Goal: Find specific page/section: Find specific page/section

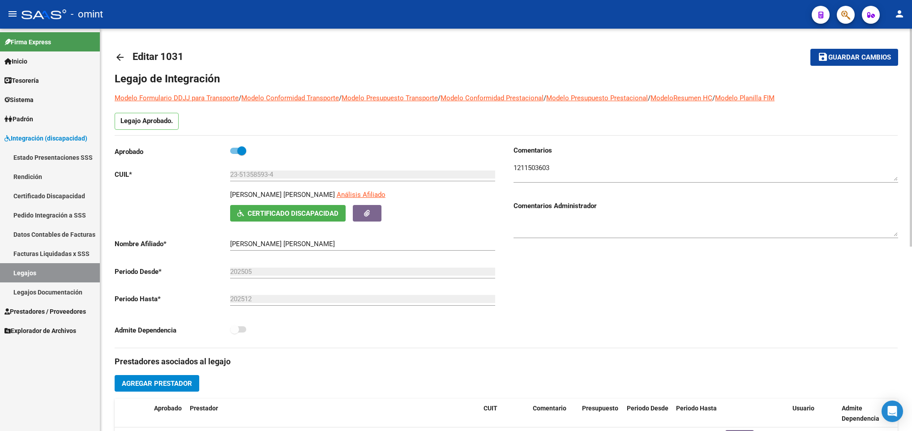
click at [124, 54] on mat-icon "arrow_back" at bounding box center [120, 57] width 11 height 11
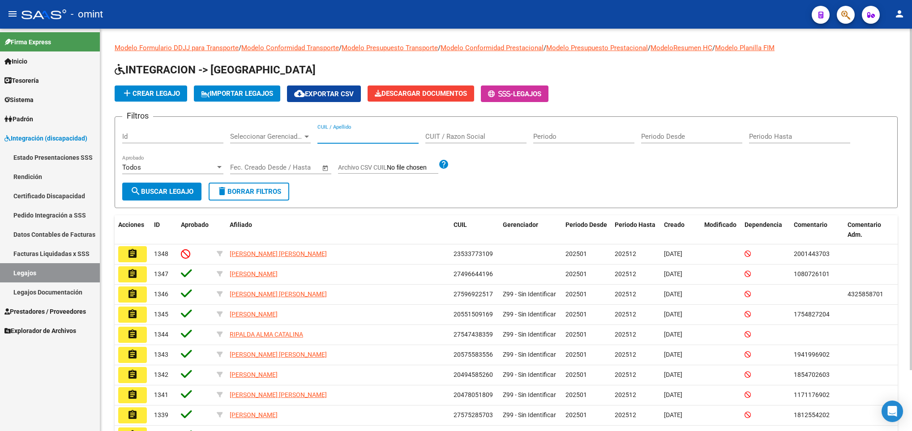
click at [354, 133] on input "CUIL / Apellido" at bounding box center [368, 137] width 101 height 8
paste input "23538357669"
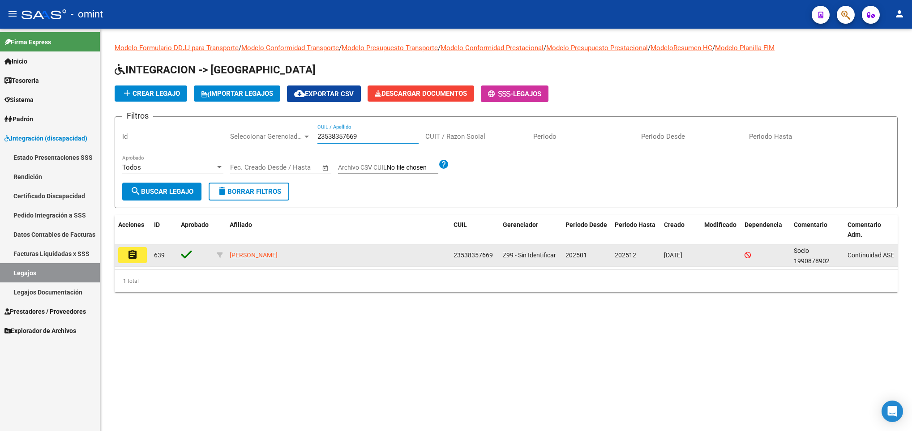
type input "23538357669"
click at [142, 258] on button "assignment" at bounding box center [132, 255] width 29 height 16
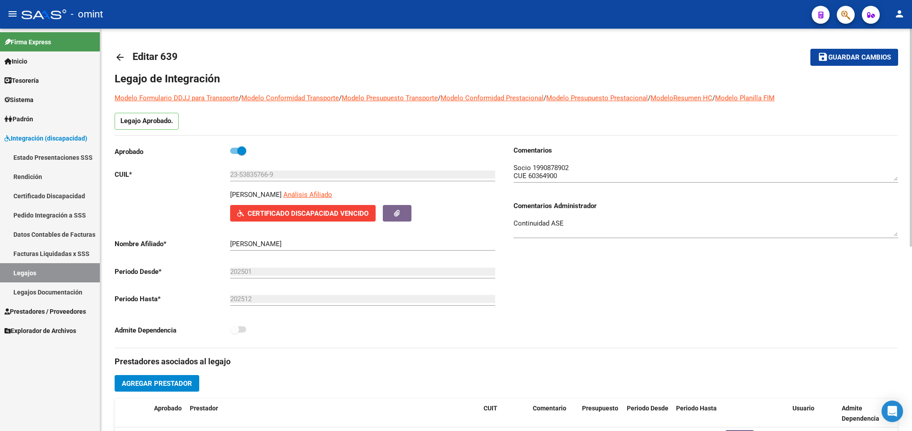
click at [555, 168] on textarea at bounding box center [706, 172] width 385 height 18
click at [127, 64] on link "arrow_back" at bounding box center [124, 57] width 18 height 21
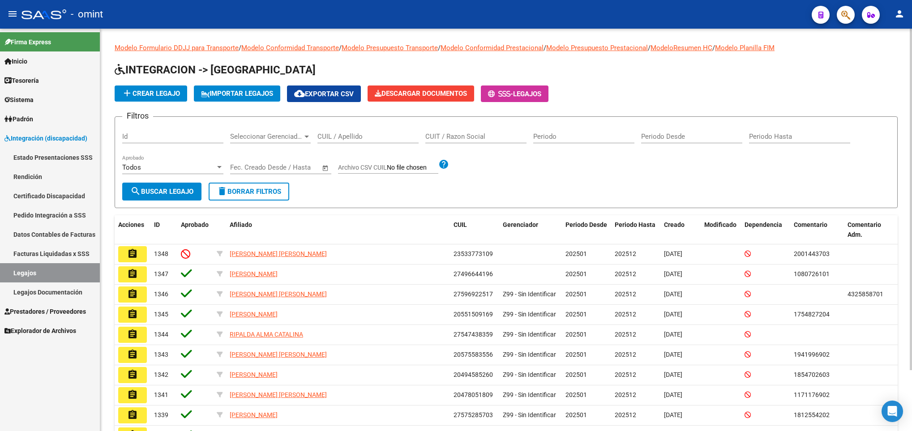
click at [355, 134] on input "CUIL / Apellido" at bounding box center [368, 137] width 101 height 8
paste input "27499516679"
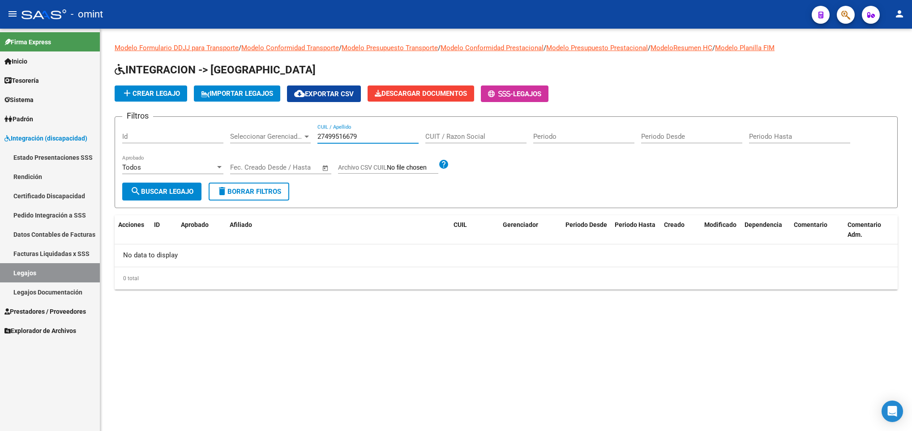
drag, startPoint x: 382, startPoint y: 134, endPoint x: 234, endPoint y: 128, distance: 148.4
click at [234, 128] on div "Filtros Id Seleccionar Gerenciador Seleccionar Gerenciador 27499516679 CUIL / A…" at bounding box center [506, 153] width 768 height 59
paste input "512715066"
type input "27512715066"
click at [175, 198] on button "search Buscar Legajo" at bounding box center [161, 192] width 79 height 18
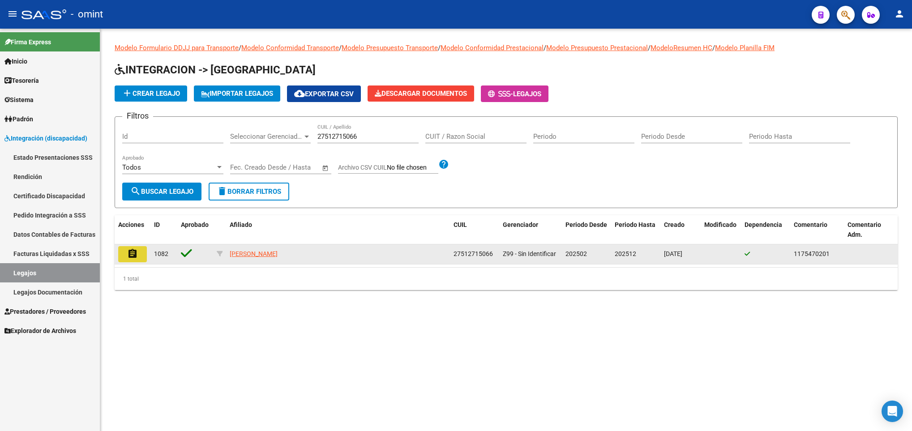
click at [138, 246] on button "assignment" at bounding box center [132, 254] width 29 height 16
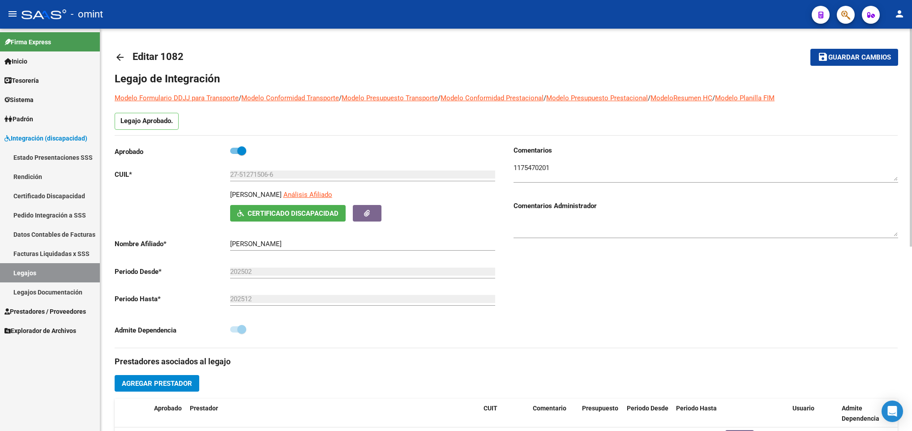
click at [535, 166] on textarea at bounding box center [706, 172] width 385 height 18
click at [117, 51] on link "arrow_back" at bounding box center [124, 57] width 18 height 21
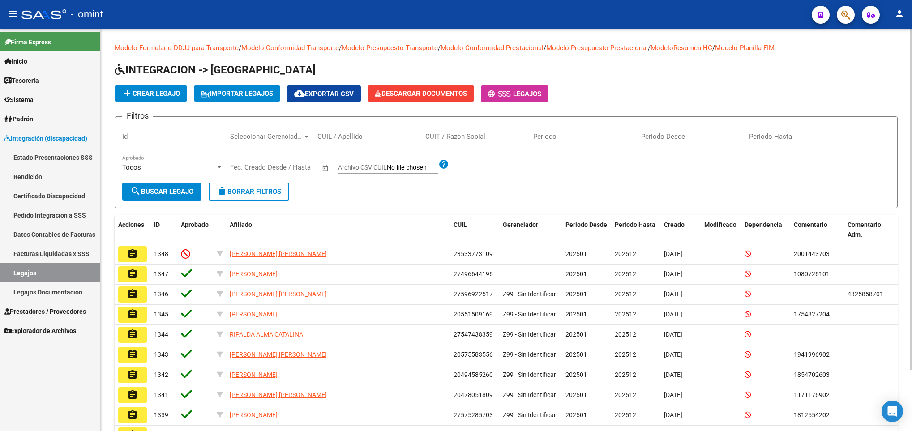
click at [912, 348] on html "menu - omint person Firma Express Inicio Instructivos Contacto OS Tesorería Ext…" at bounding box center [456, 215] width 912 height 431
